Goal: Find contact information: Find contact information

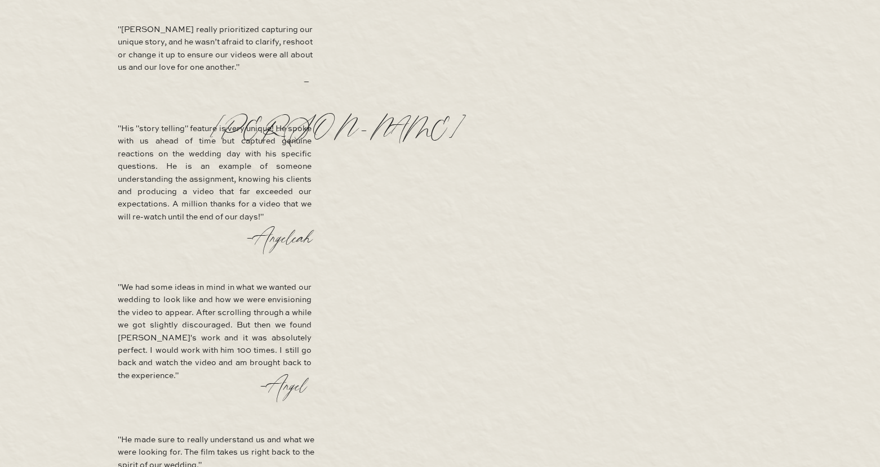
scroll to position [2023, 0]
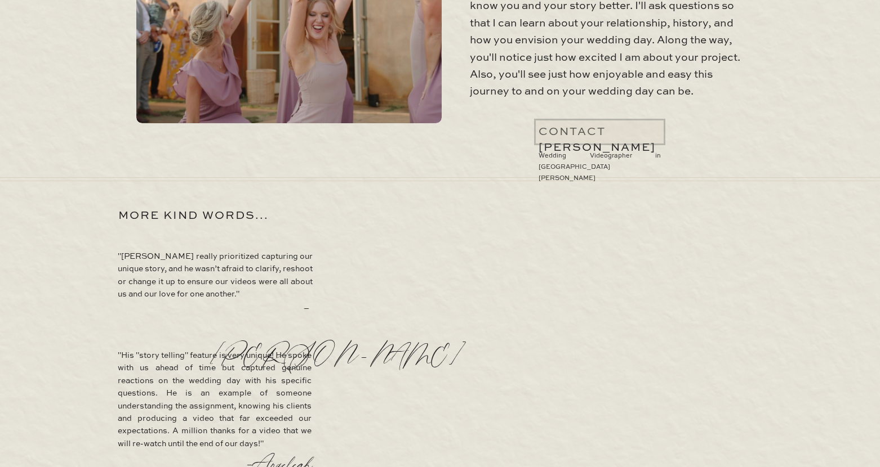
click at [581, 137] on div at bounding box center [599, 132] width 131 height 26
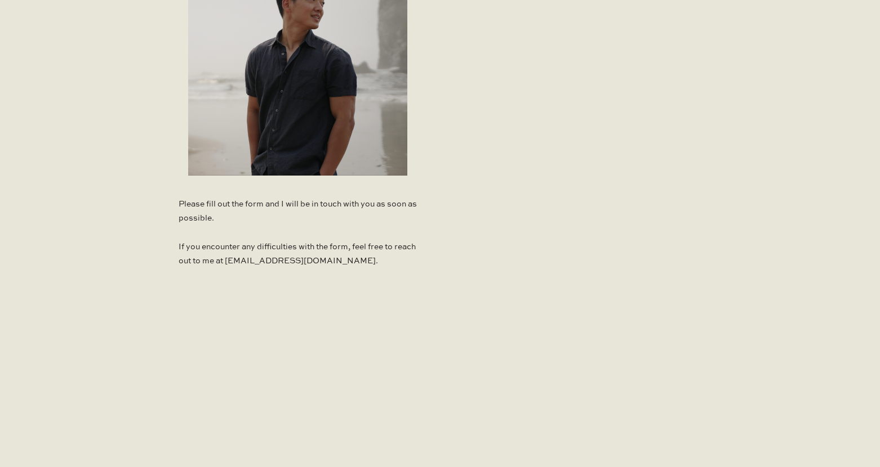
scroll to position [710, 0]
drag, startPoint x: 353, startPoint y: 263, endPoint x: 249, endPoint y: 264, distance: 104.2
click at [249, 264] on p "Please fill out the form and I will be in touch with you as soon as possible. I…" at bounding box center [298, 235] width 238 height 77
copy p "jimmyshinfilms@gmail.com"
